Goal: Navigation & Orientation: Find specific page/section

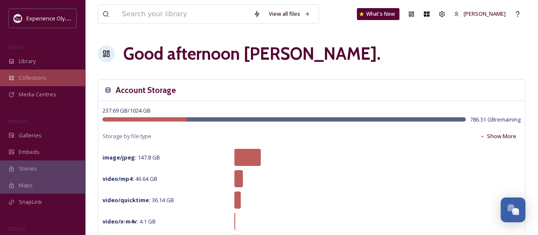
click at [26, 72] on div "Collections" at bounding box center [42, 77] width 85 height 17
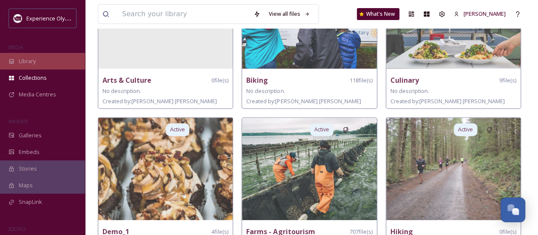
scroll to position [128, 0]
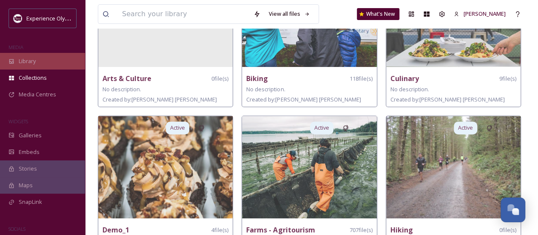
click at [29, 63] on span "Library" at bounding box center [27, 61] width 17 height 8
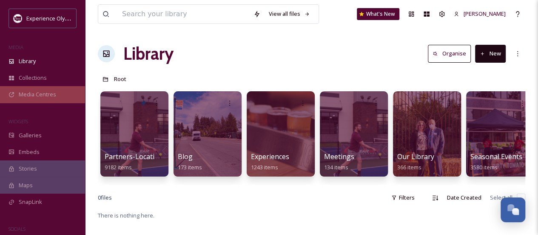
click at [26, 99] on div "Media Centres" at bounding box center [42, 94] width 85 height 17
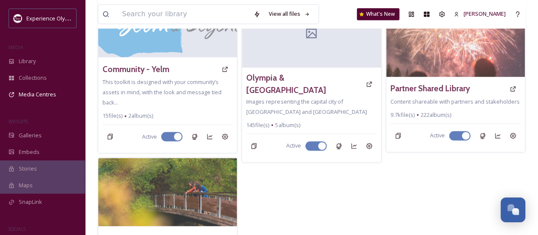
scroll to position [596, 0]
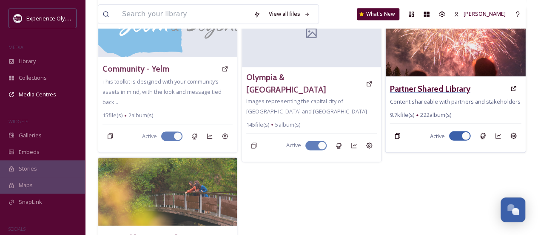
click at [449, 82] on h3 "Partner Shared Library" at bounding box center [430, 88] width 80 height 12
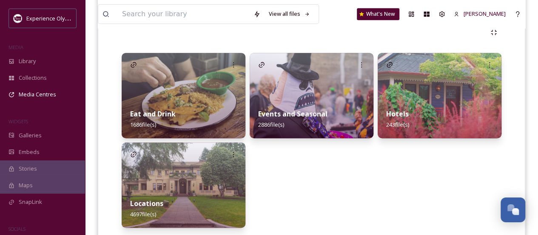
scroll to position [213, 0]
